Goal: Transaction & Acquisition: Purchase product/service

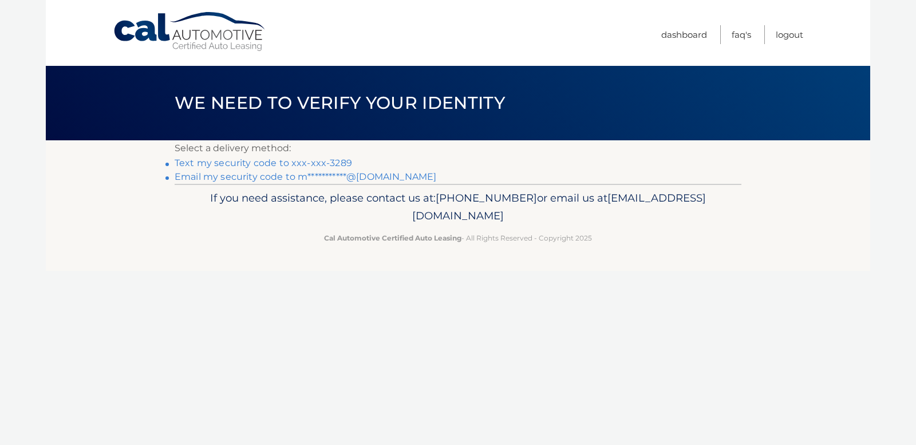
click at [259, 162] on link "Text my security code to xxx-xxx-3289" at bounding box center [264, 163] width 178 height 11
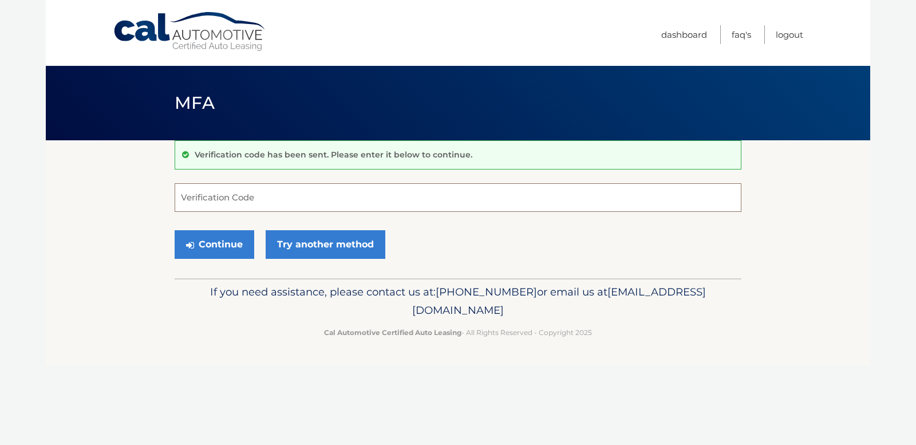
click at [245, 198] on input "Verification Code" at bounding box center [458, 197] width 567 height 29
type input "218645"
click at [223, 243] on button "Continue" at bounding box center [215, 244] width 80 height 29
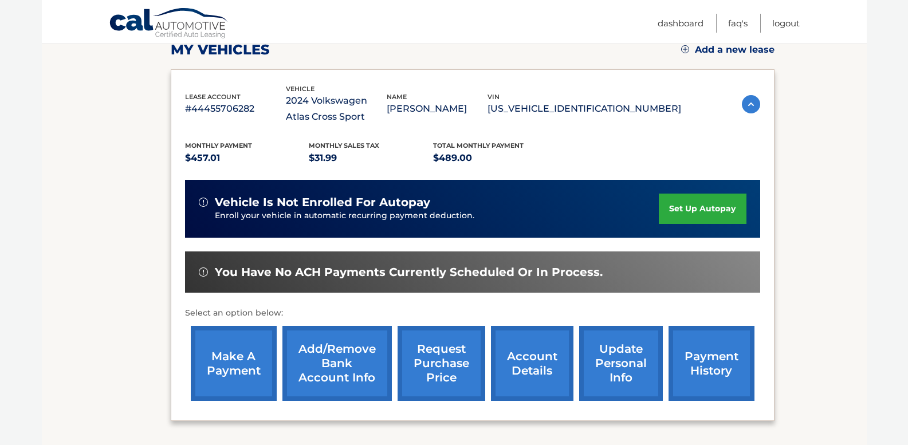
scroll to position [164, 0]
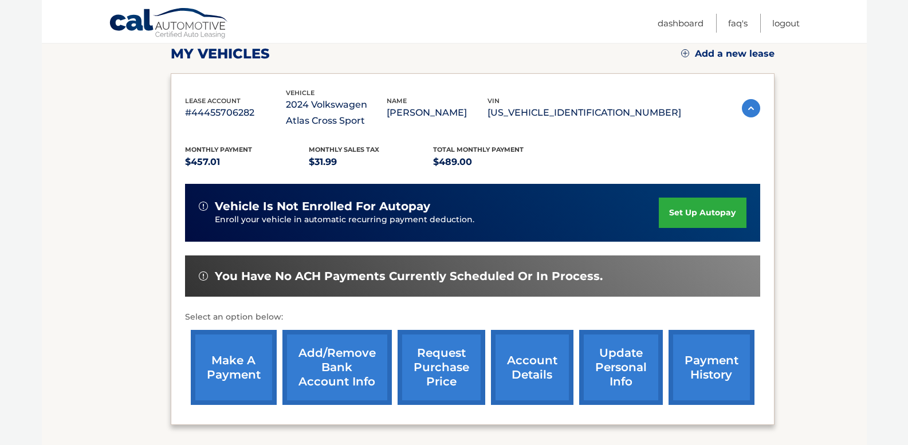
click at [541, 355] on link "account details" at bounding box center [532, 367] width 82 height 75
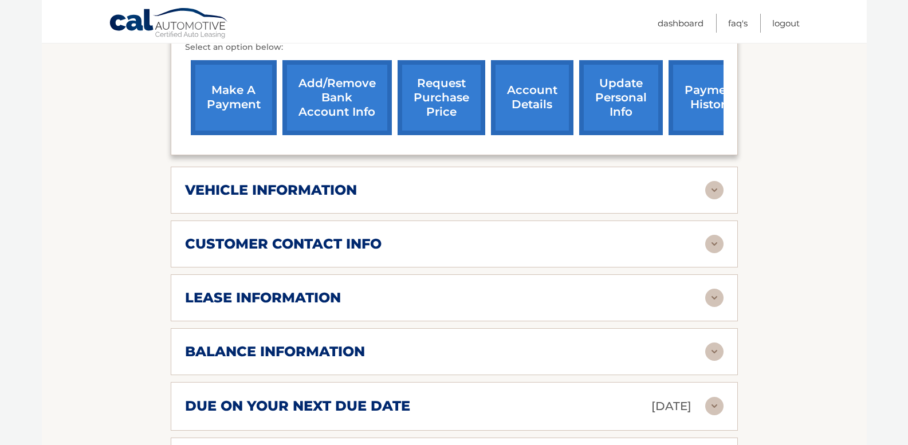
scroll to position [454, 0]
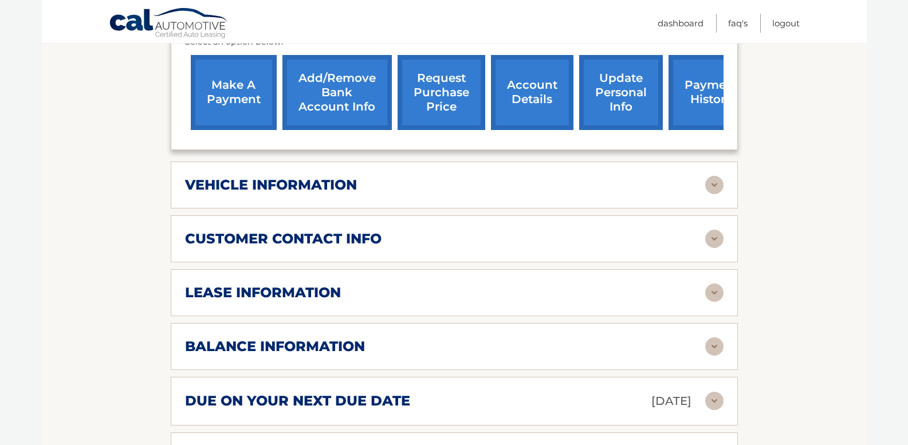
click at [715, 288] on img at bounding box center [714, 293] width 18 height 18
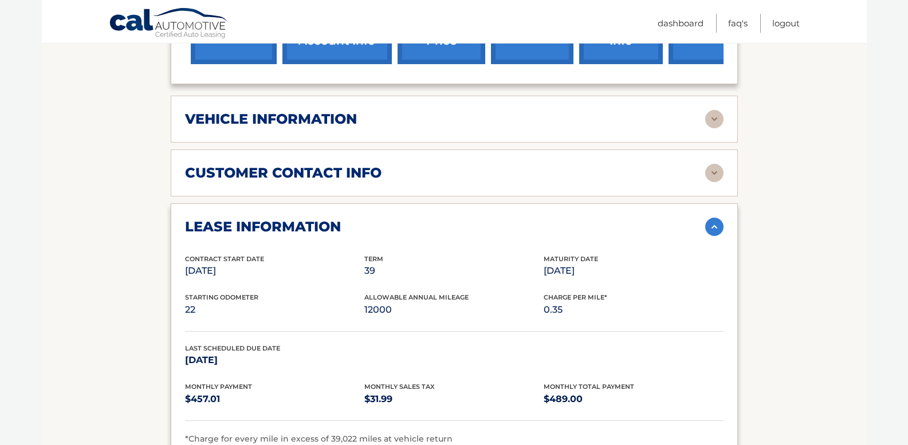
scroll to position [514, 0]
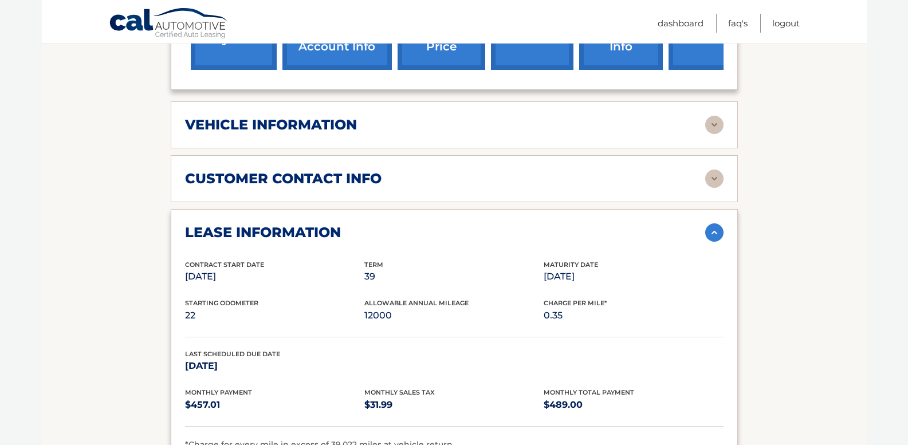
click at [714, 227] on img at bounding box center [714, 232] width 18 height 18
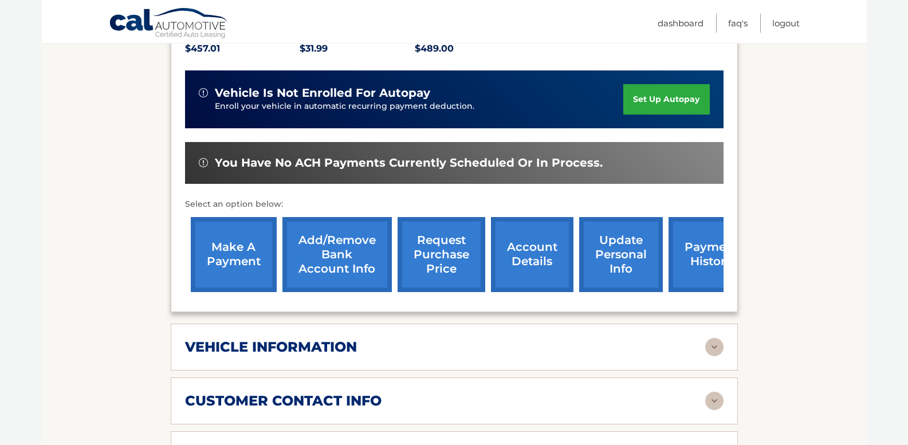
scroll to position [290, 0]
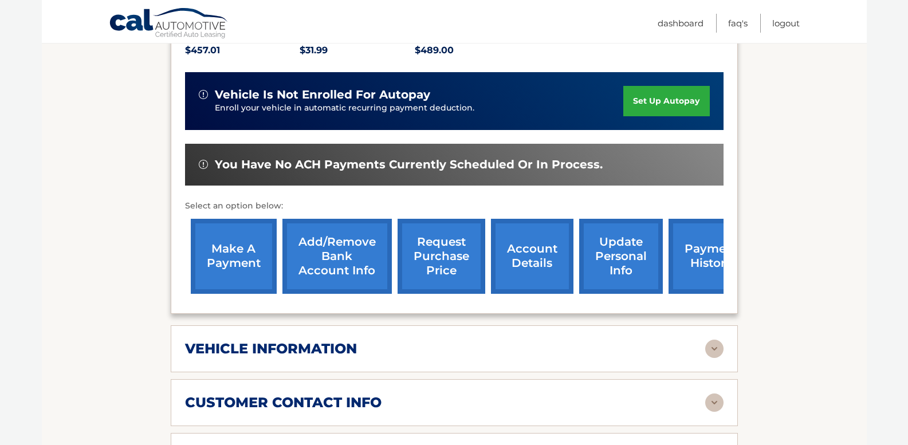
click at [248, 252] on link "make a payment" at bounding box center [234, 256] width 86 height 75
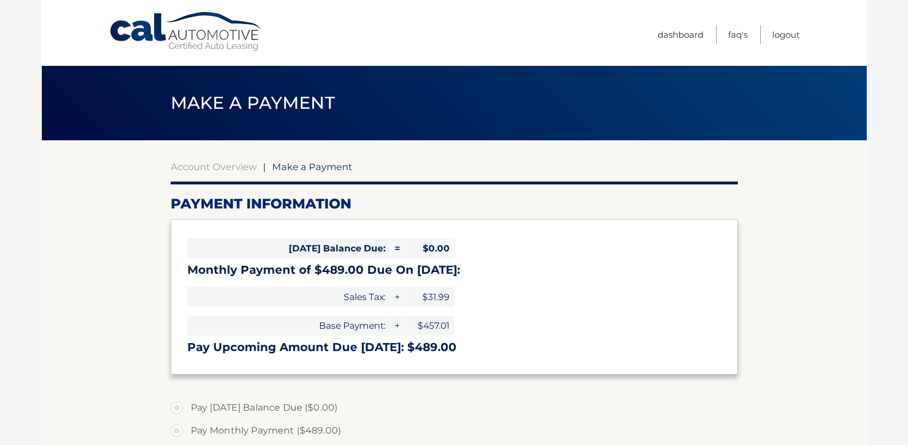
select select "ZmIxNTViNDYtY2NhZi00NGJjLWE2MWQtMDk1ZTgxYzM5MzU5"
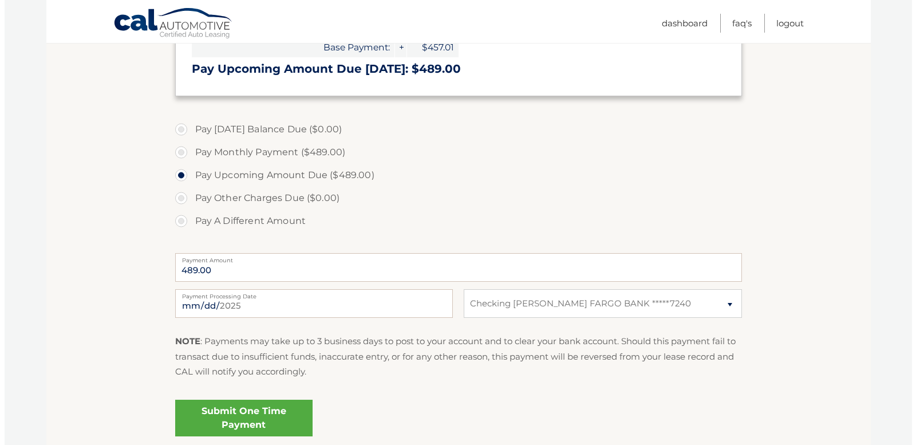
scroll to position [356, 0]
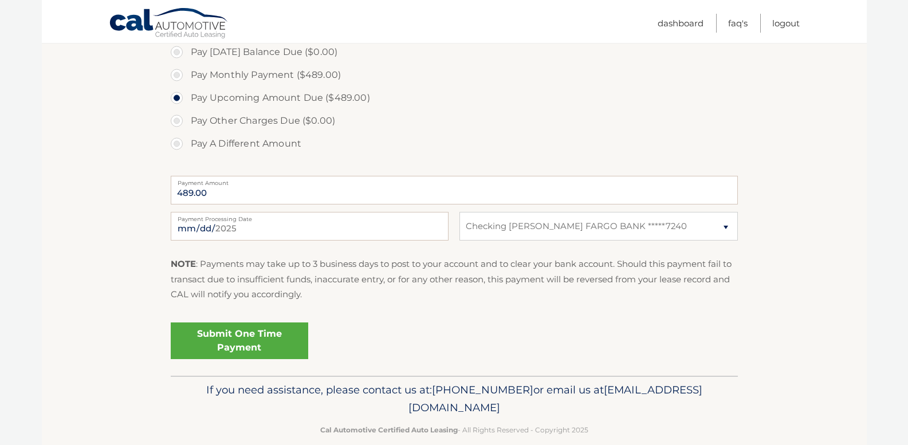
click at [246, 338] on link "Submit One Time Payment" at bounding box center [239, 340] width 137 height 37
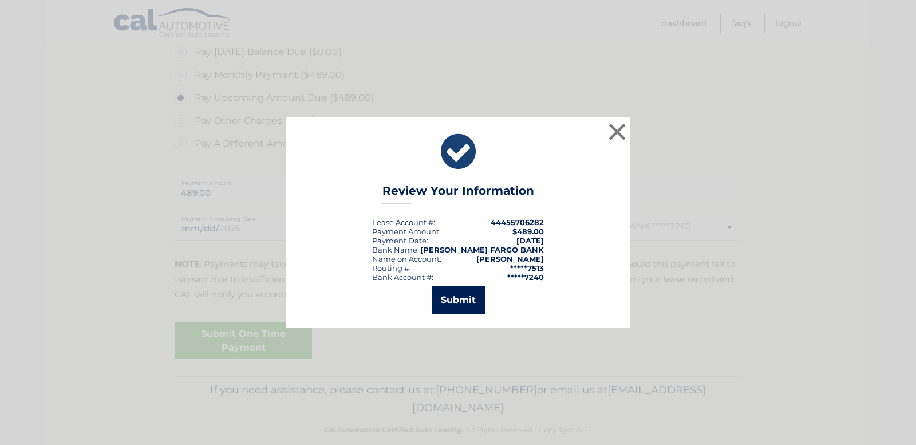
click at [461, 299] on button "Submit" at bounding box center [458, 299] width 53 height 27
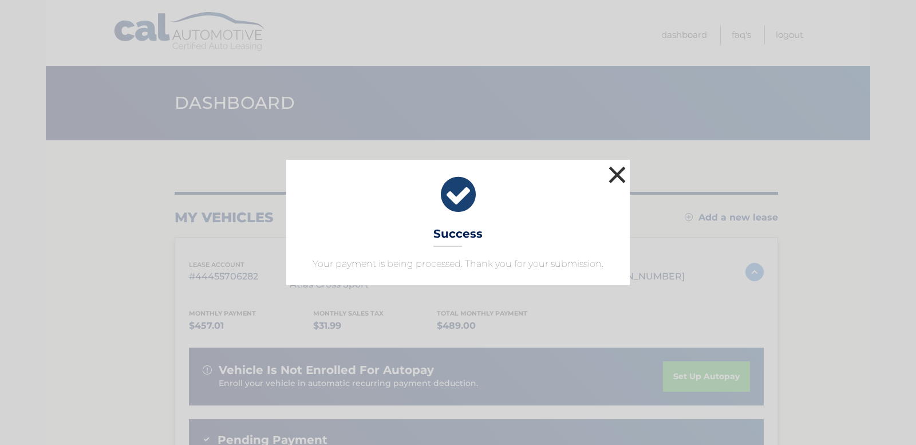
click at [616, 175] on button "×" at bounding box center [617, 174] width 23 height 23
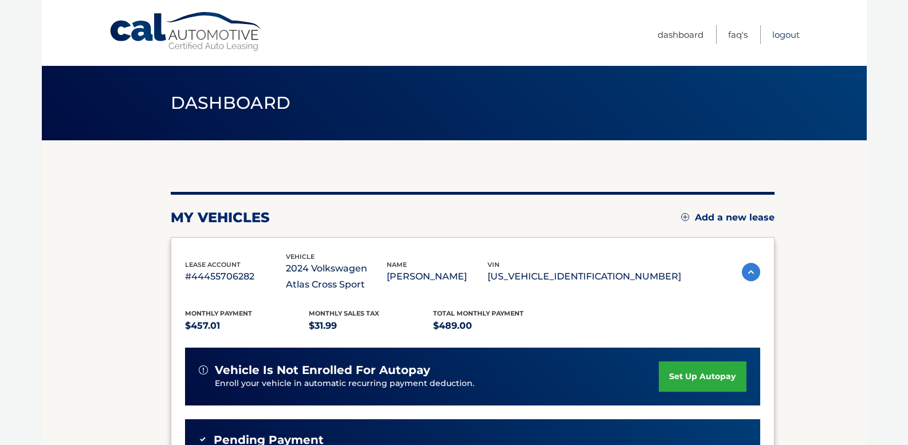
click at [779, 31] on link "Logout" at bounding box center [785, 34] width 27 height 19
